Goal: Task Accomplishment & Management: Complete application form

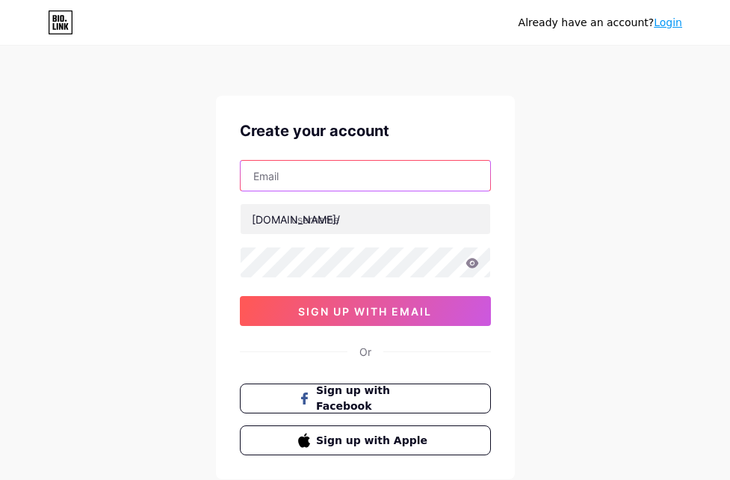
click at [301, 187] on input "text" at bounding box center [366, 176] width 250 height 30
paste input "[EMAIL_ADDRESS][DOMAIN_NAME]"
type input "[EMAIL_ADDRESS][DOMAIN_NAME]"
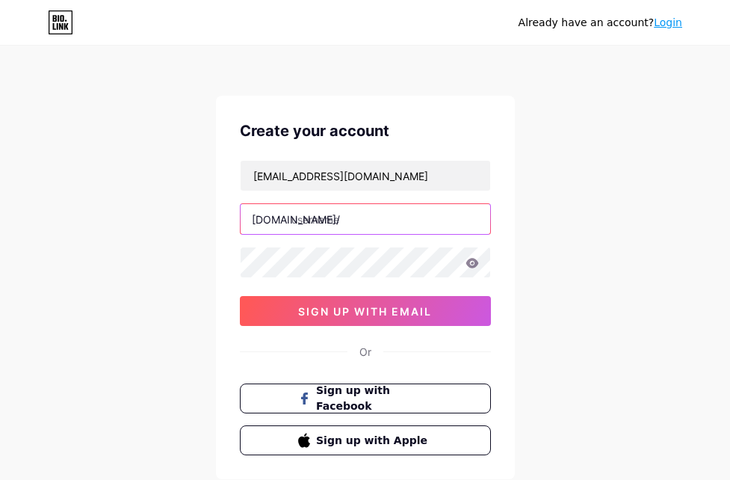
click at [418, 214] on input "text" at bounding box center [366, 219] width 250 height 30
paste input "treeservicesva"
type input "treeservicesva"
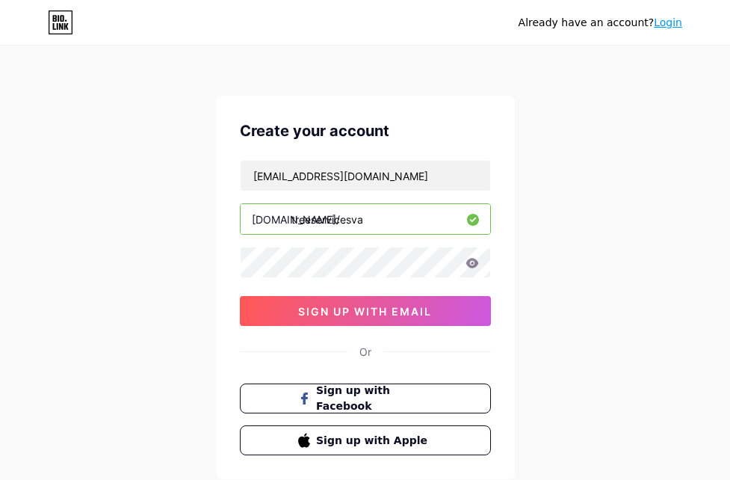
click at [154, 265] on div "Already have an account? Login Create your account [EMAIL_ADDRESS][DOMAIN_NAME]…" at bounding box center [365, 286] width 730 height 572
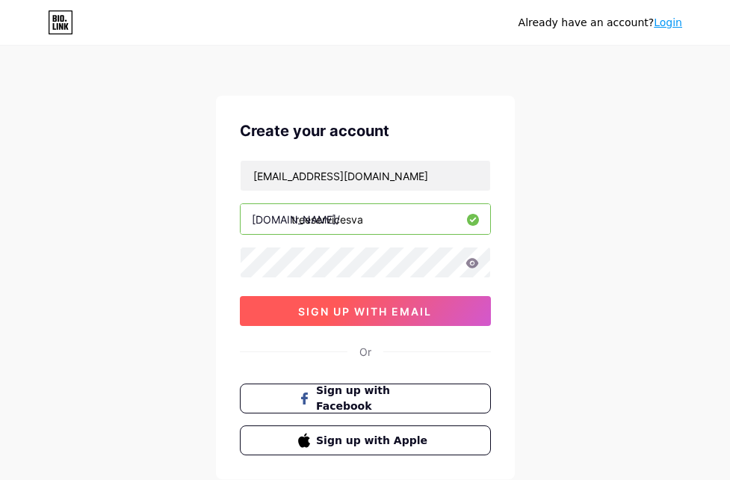
click at [395, 309] on span "sign up with email" at bounding box center [365, 311] width 134 height 13
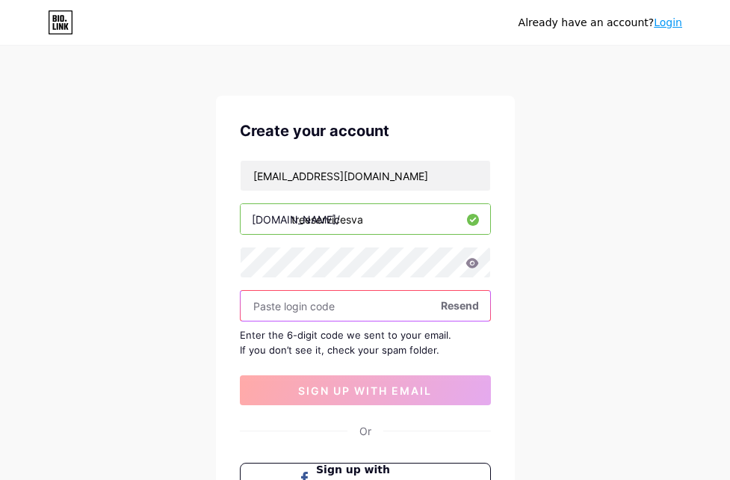
click at [317, 309] on input "text" at bounding box center [366, 306] width 250 height 30
paste input "947560"
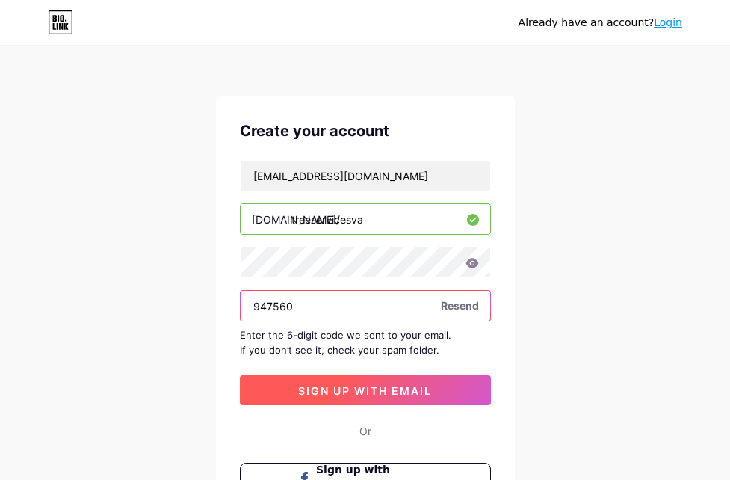
type input "947560"
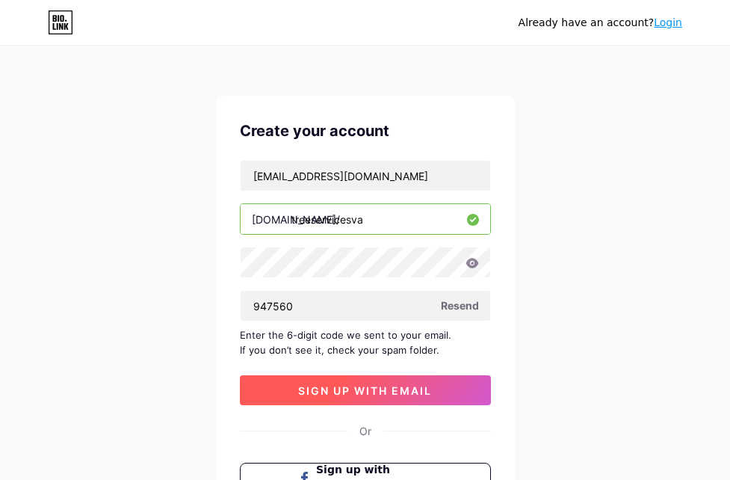
click at [302, 388] on span "sign up with email" at bounding box center [365, 390] width 134 height 13
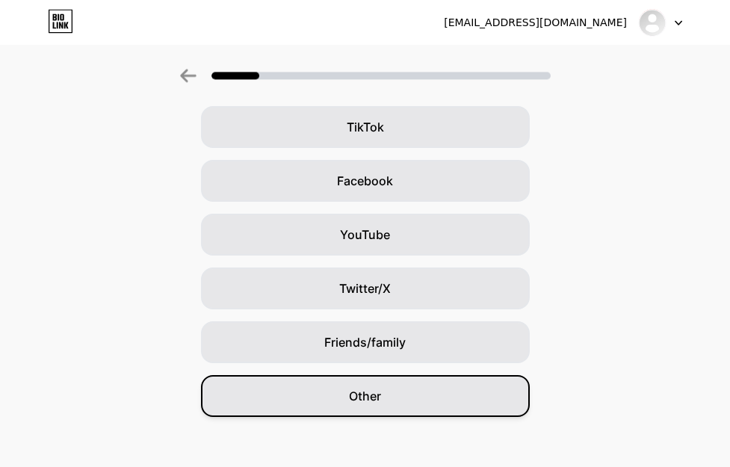
scroll to position [177, 0]
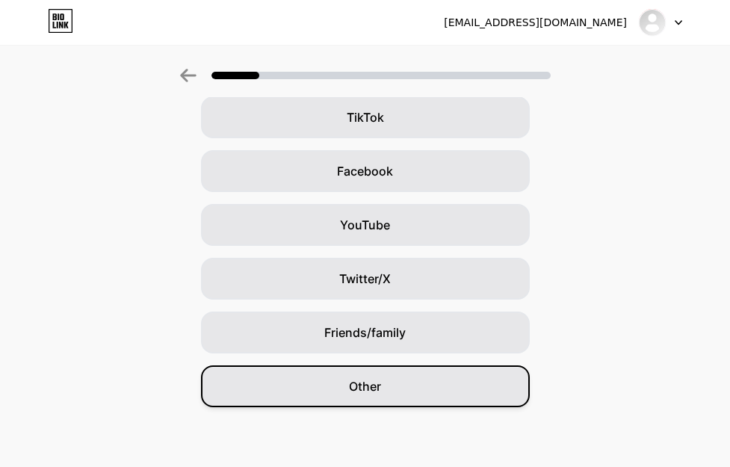
click at [381, 391] on span "Other" at bounding box center [365, 386] width 32 height 18
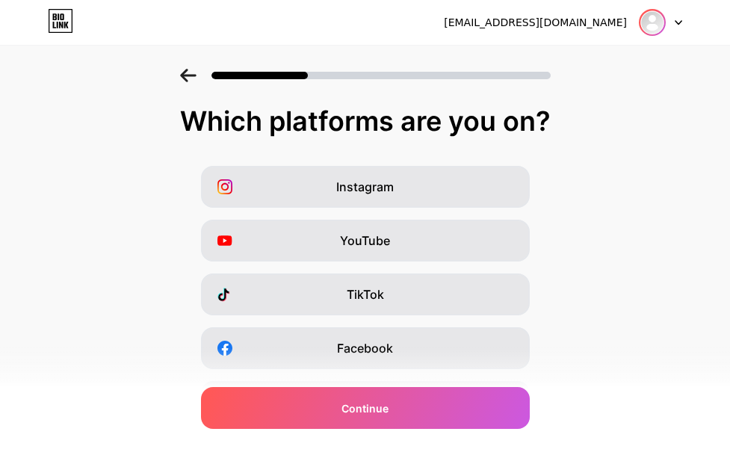
click at [659, 15] on img at bounding box center [653, 22] width 24 height 24
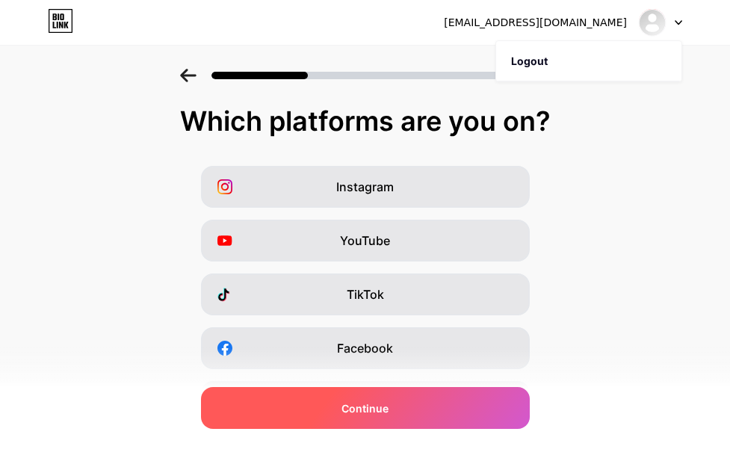
click at [383, 404] on span "Continue" at bounding box center [365, 409] width 47 height 16
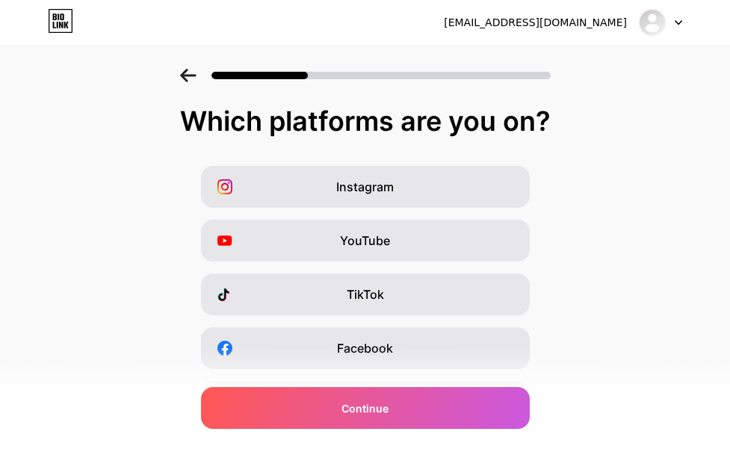
scroll to position [252, 0]
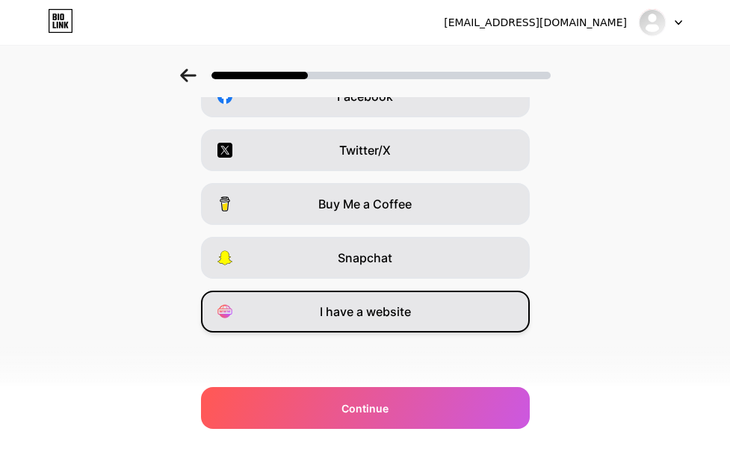
click at [374, 309] on span "I have a website" at bounding box center [365, 312] width 91 height 18
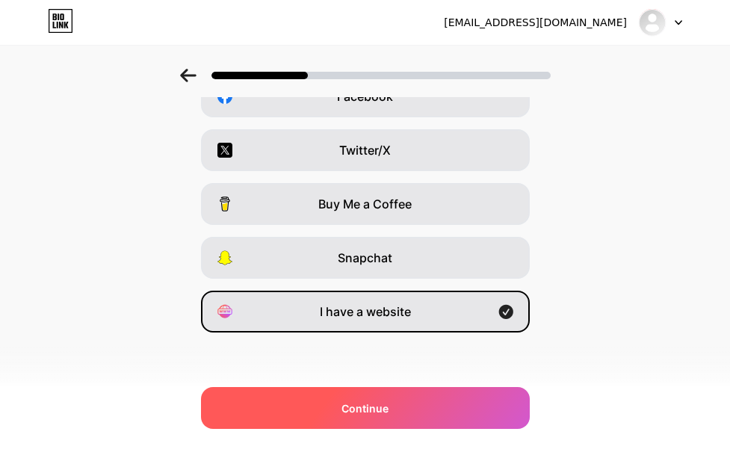
click at [381, 414] on span "Continue" at bounding box center [365, 409] width 47 height 16
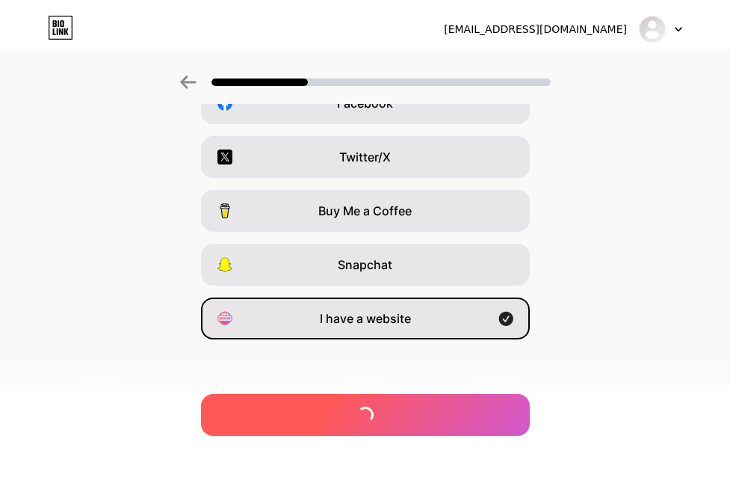
scroll to position [0, 0]
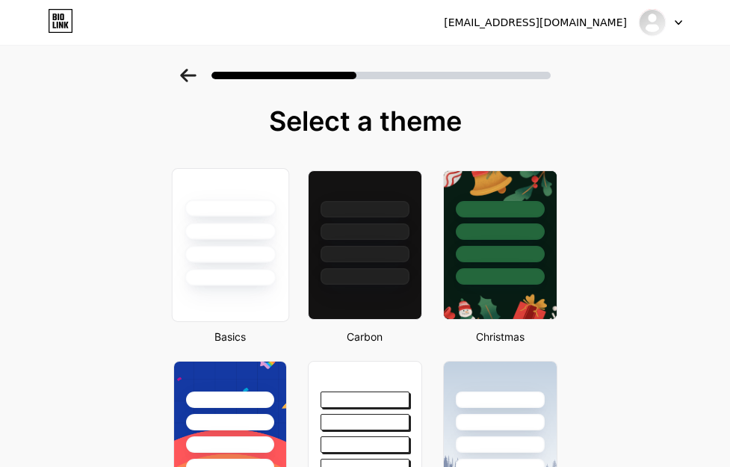
click at [234, 285] on div at bounding box center [230, 277] width 91 height 17
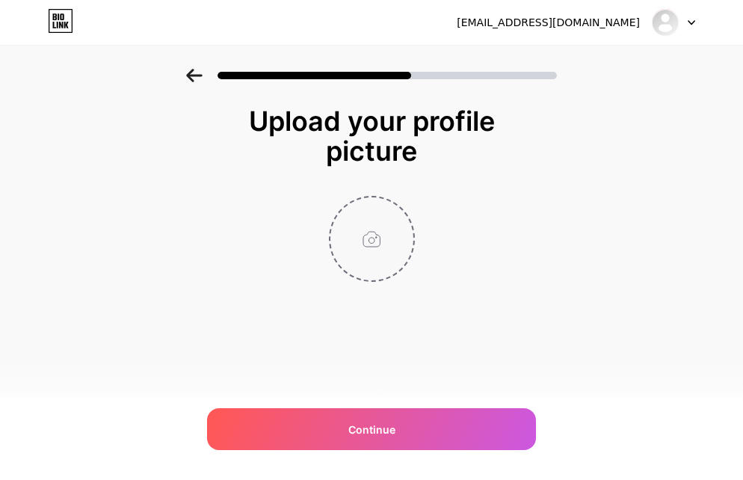
click at [368, 235] on input "file" at bounding box center [371, 238] width 83 height 83
type input "C:\fakepath\Image20250915185718.png"
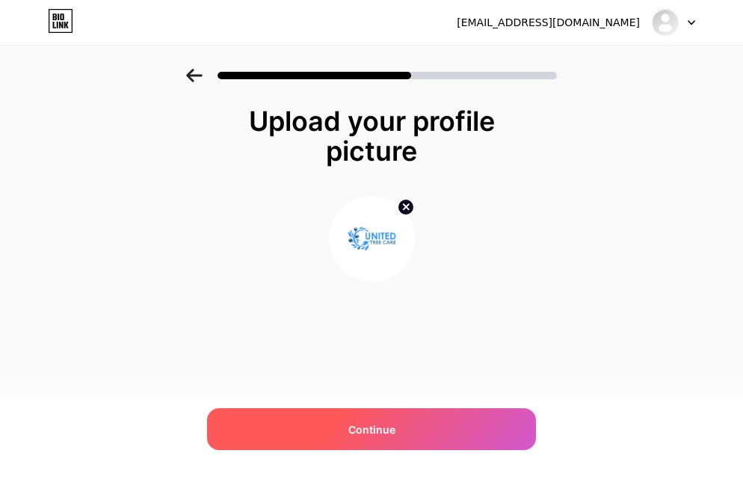
click at [357, 416] on div "Continue" at bounding box center [371, 429] width 329 height 42
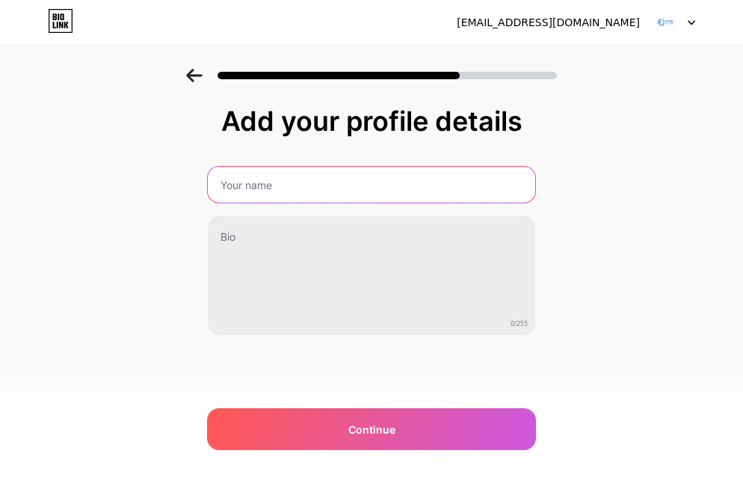
click at [421, 182] on input "text" at bounding box center [371, 185] width 327 height 36
paste input "United Tree Care LLC"
type input "United Tree Care LLC"
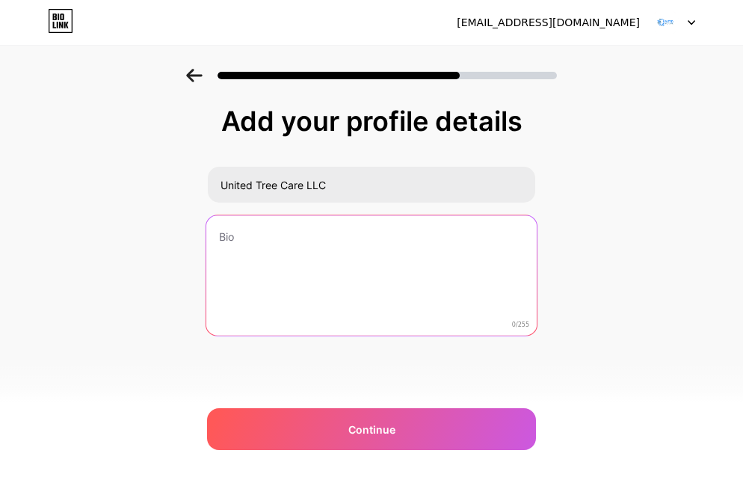
click at [381, 295] on textarea at bounding box center [371, 276] width 330 height 122
paste textarea "United Tree Care is your reliable tree care company in [GEOGRAPHIC_DATA], [GEOG…"
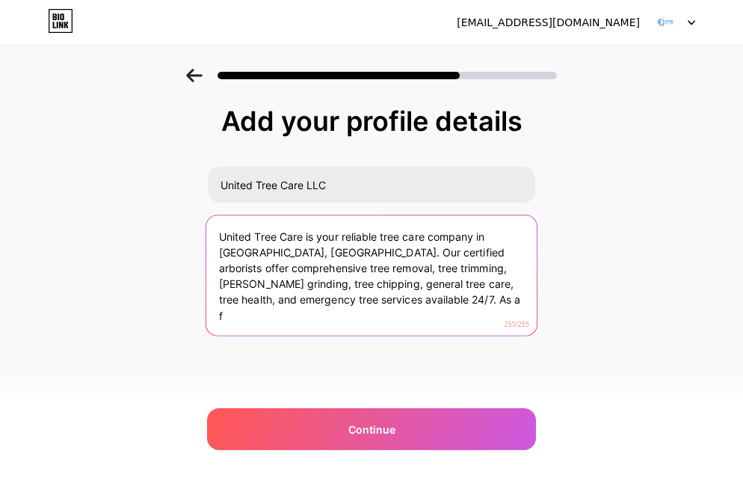
click at [375, 304] on textarea "United Tree Care is your reliable tree care company in [GEOGRAPHIC_DATA], [GEOG…" at bounding box center [371, 276] width 330 height 122
drag, startPoint x: 297, startPoint y: 302, endPoint x: 453, endPoint y: 303, distance: 156.2
click at [453, 303] on textarea "United Tree Care is your reliable tree care company in [GEOGRAPHIC_DATA], [GEOG…" at bounding box center [371, 276] width 330 height 122
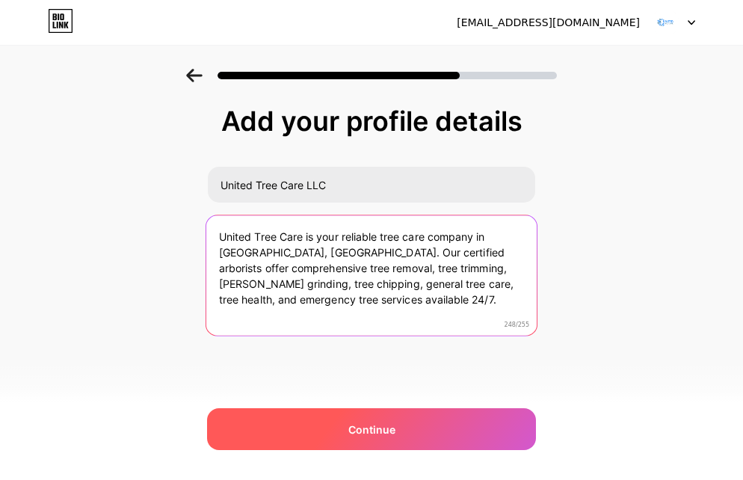
type textarea "United Tree Care is your reliable tree care company in [GEOGRAPHIC_DATA], [GEOG…"
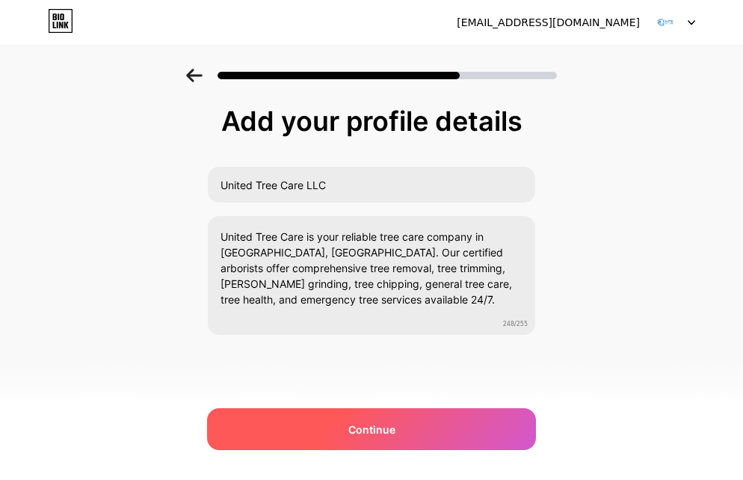
click at [377, 440] on div "Continue" at bounding box center [371, 429] width 329 height 42
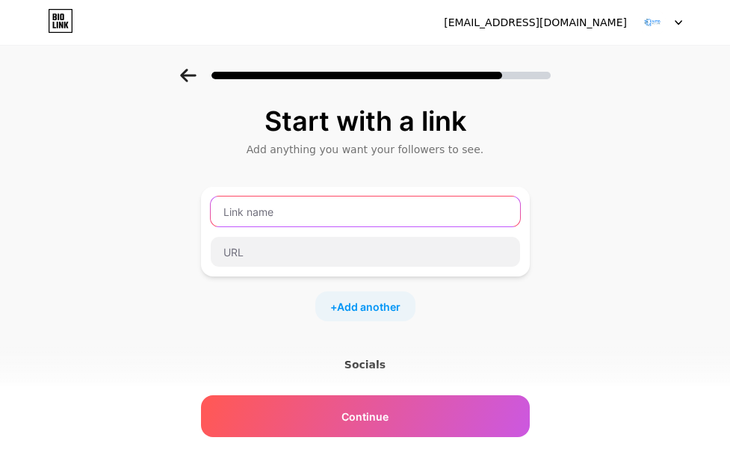
click at [403, 216] on input "text" at bounding box center [365, 212] width 309 height 30
paste input "Website"
type input "Website"
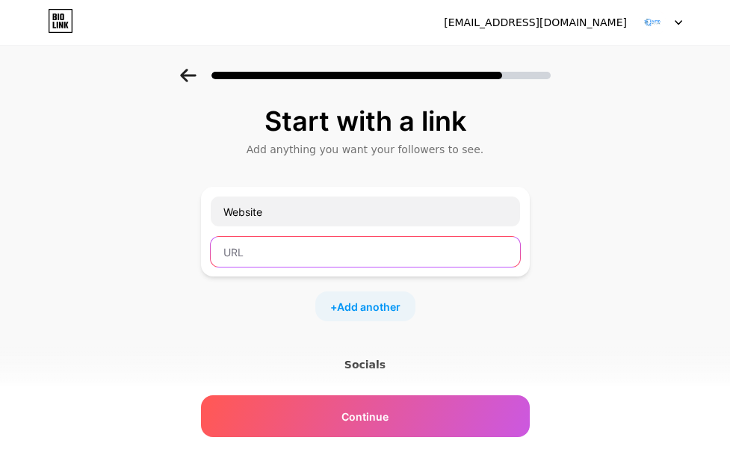
click at [360, 265] on input "text" at bounding box center [365, 252] width 309 height 30
paste input "[URL][DOMAIN_NAME]"
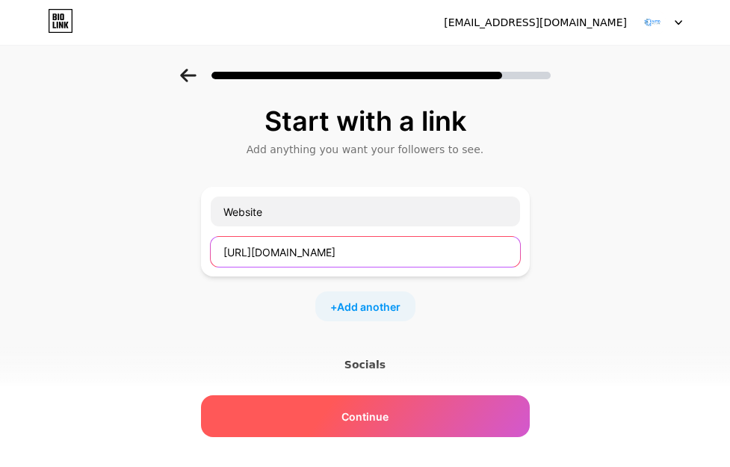
type input "[URL][DOMAIN_NAME]"
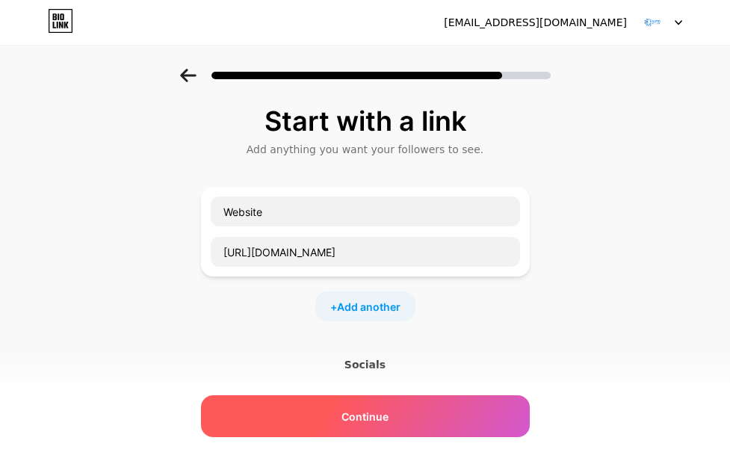
click at [386, 416] on span "Continue" at bounding box center [365, 417] width 47 height 16
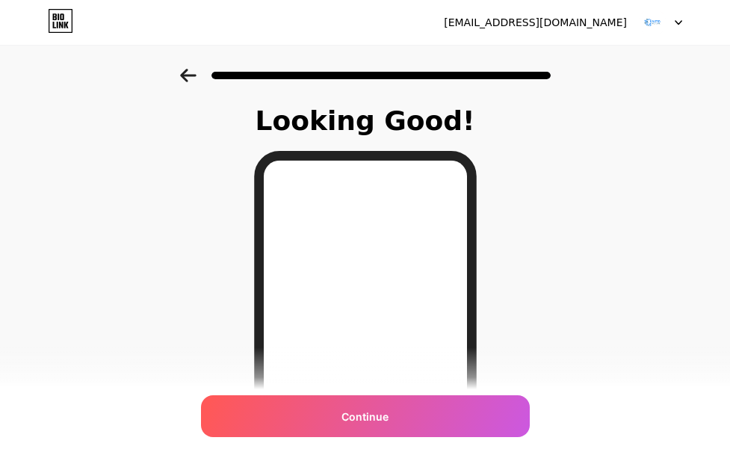
click at [386, 416] on span "Continue" at bounding box center [365, 417] width 47 height 16
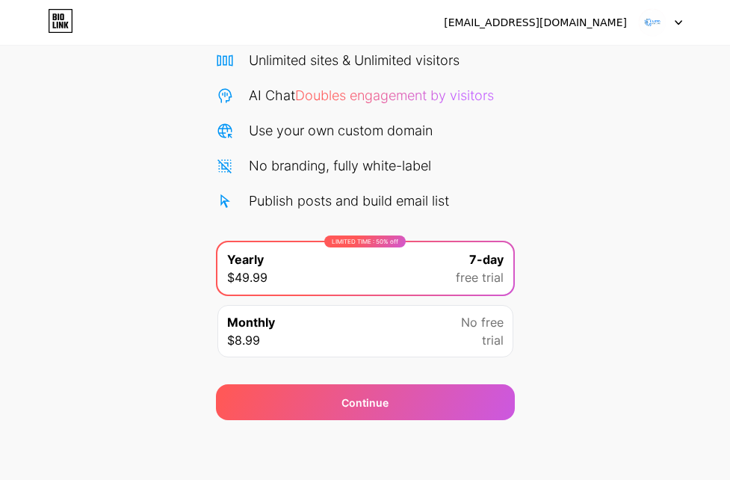
scroll to position [121, 0]
